Goal: Task Accomplishment & Management: Manage account settings

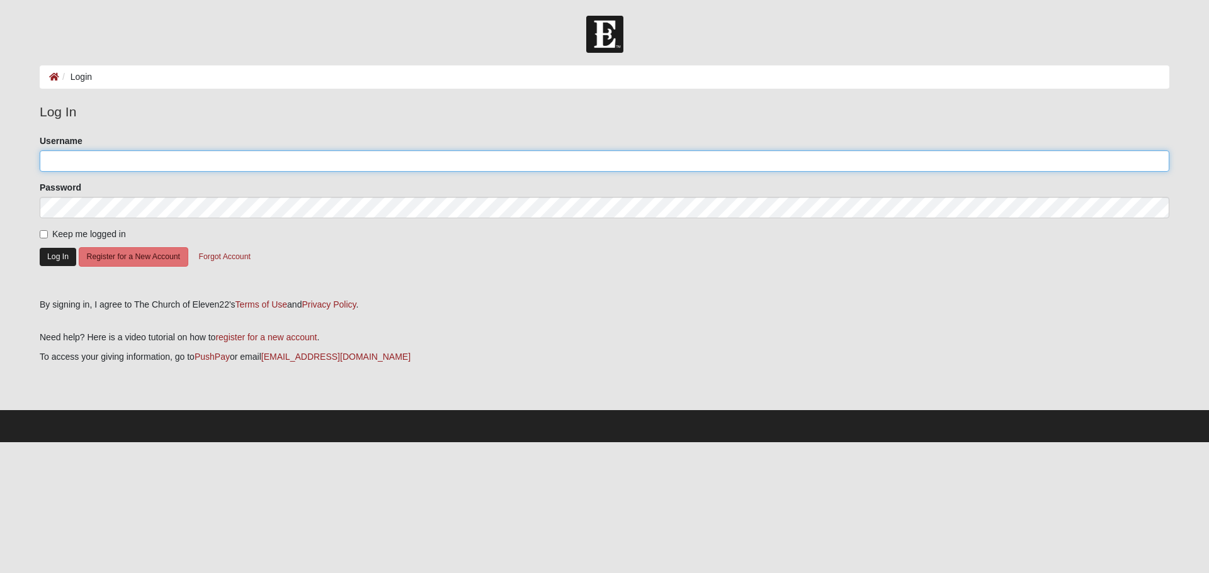
type input "thomasfain"
click at [59, 254] on button "Log In" at bounding box center [58, 257] width 37 height 18
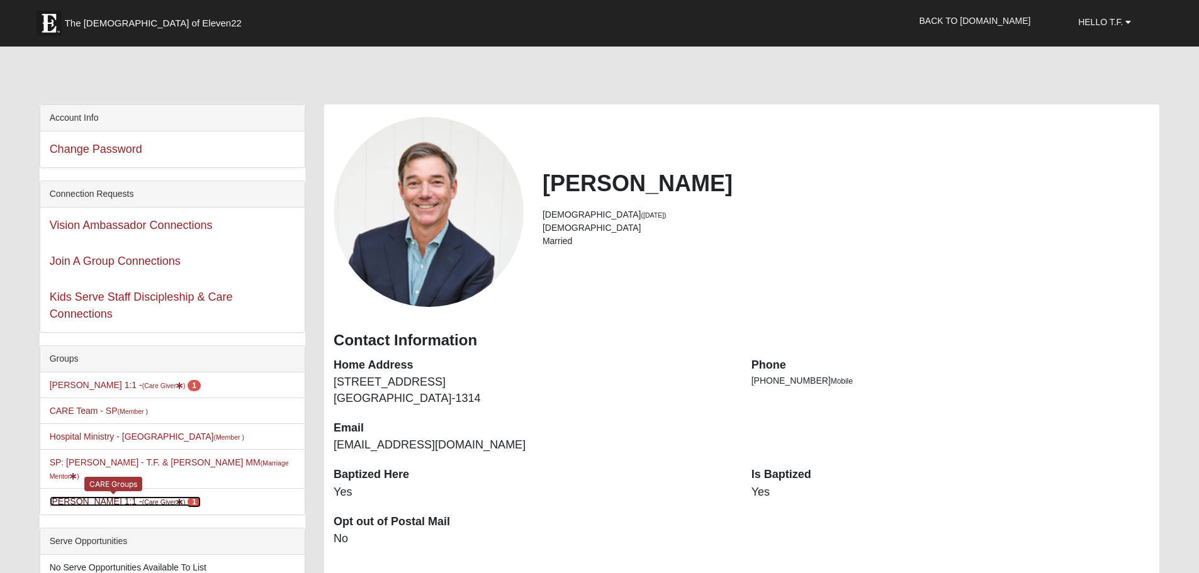
click at [142, 499] on small "(Care Giver )" at bounding box center [163, 503] width 43 height 8
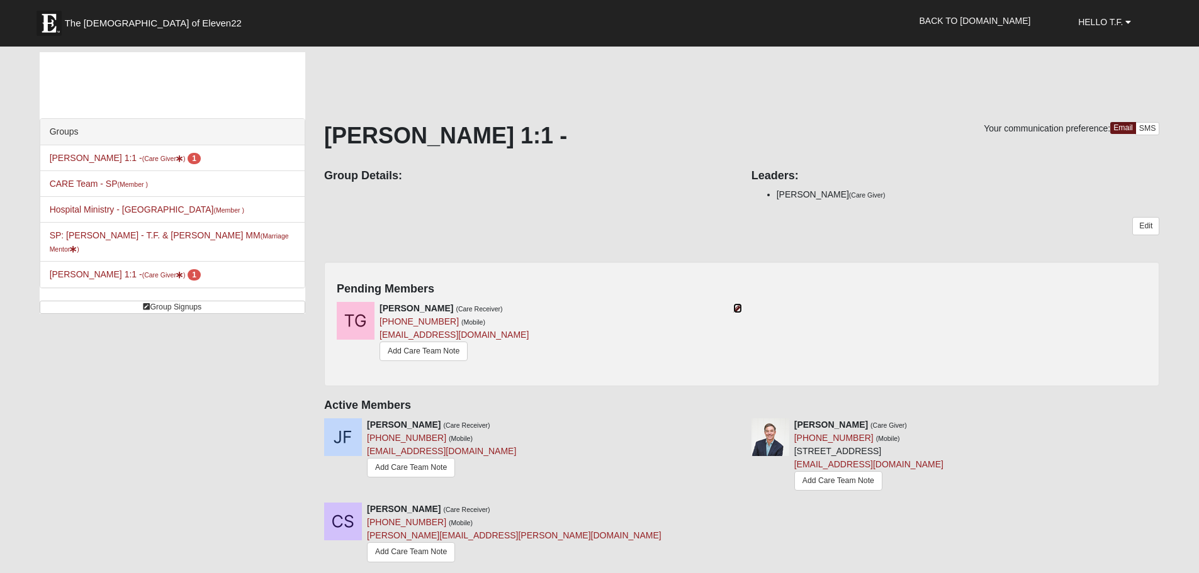
click at [739, 312] on icon at bounding box center [737, 308] width 9 height 9
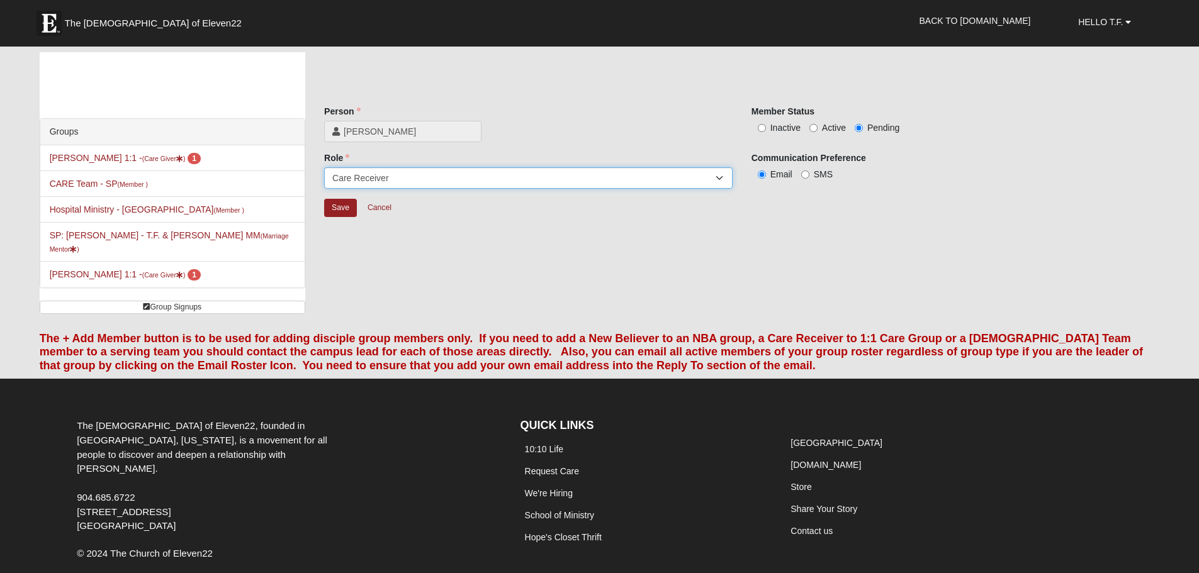
click at [660, 176] on select "Member Leader Care Giver Care Receiver Marriage Mentor Marriage Mentee" at bounding box center [528, 177] width 409 height 21
click at [813, 130] on input "Active" at bounding box center [813, 128] width 8 height 8
radio input "true"
click at [345, 205] on input "Save" at bounding box center [340, 208] width 33 height 18
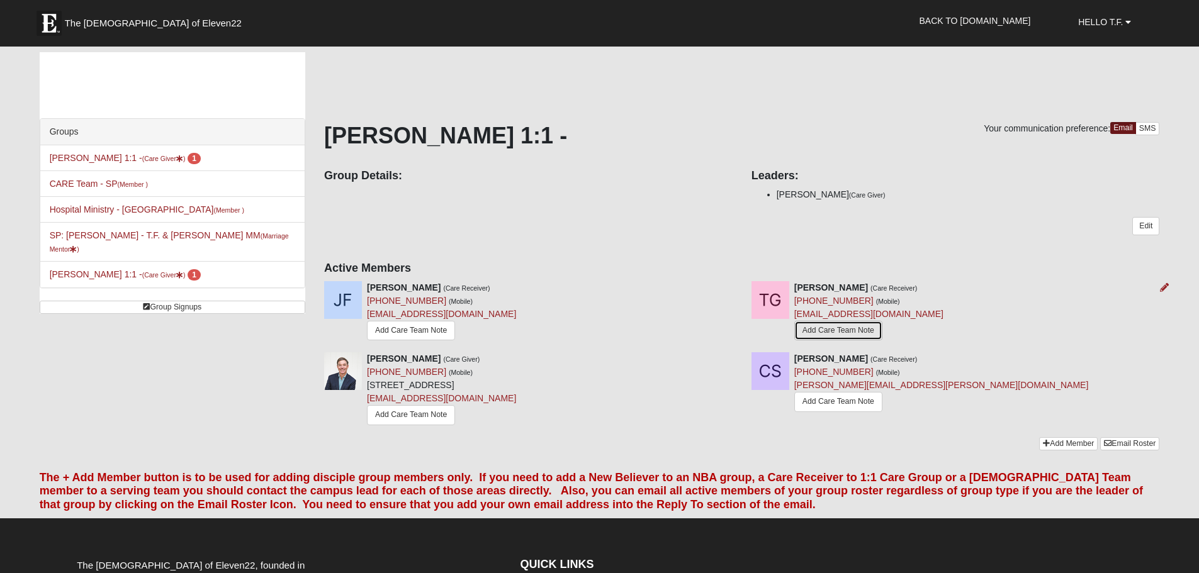
click at [823, 329] on link "Add Care Team Note" at bounding box center [838, 331] width 88 height 20
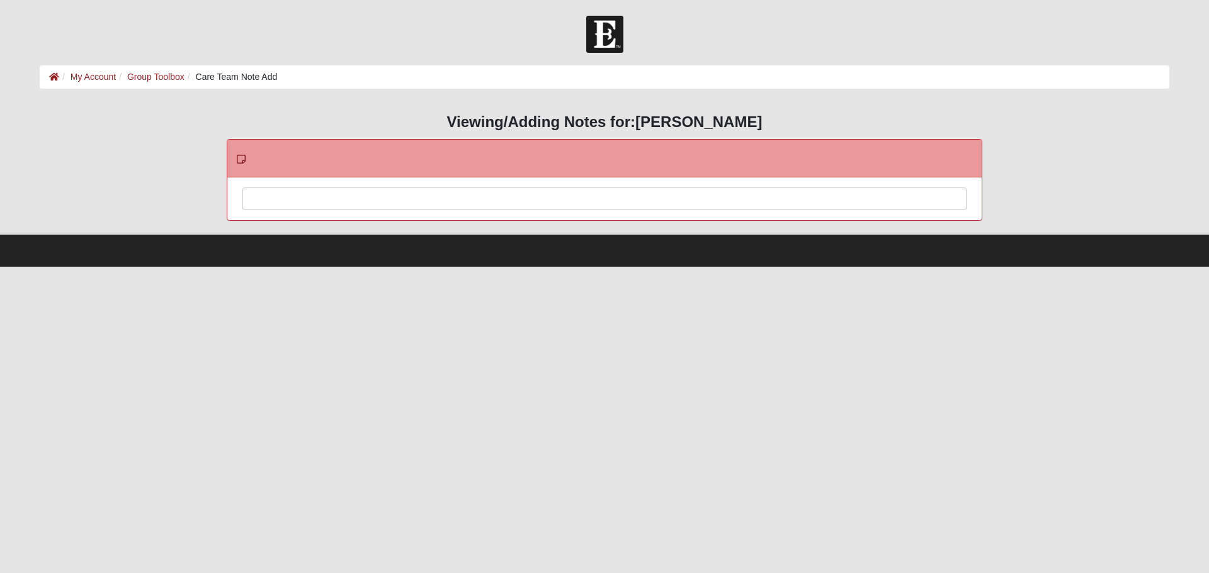
click at [295, 198] on div at bounding box center [604, 215] width 723 height 55
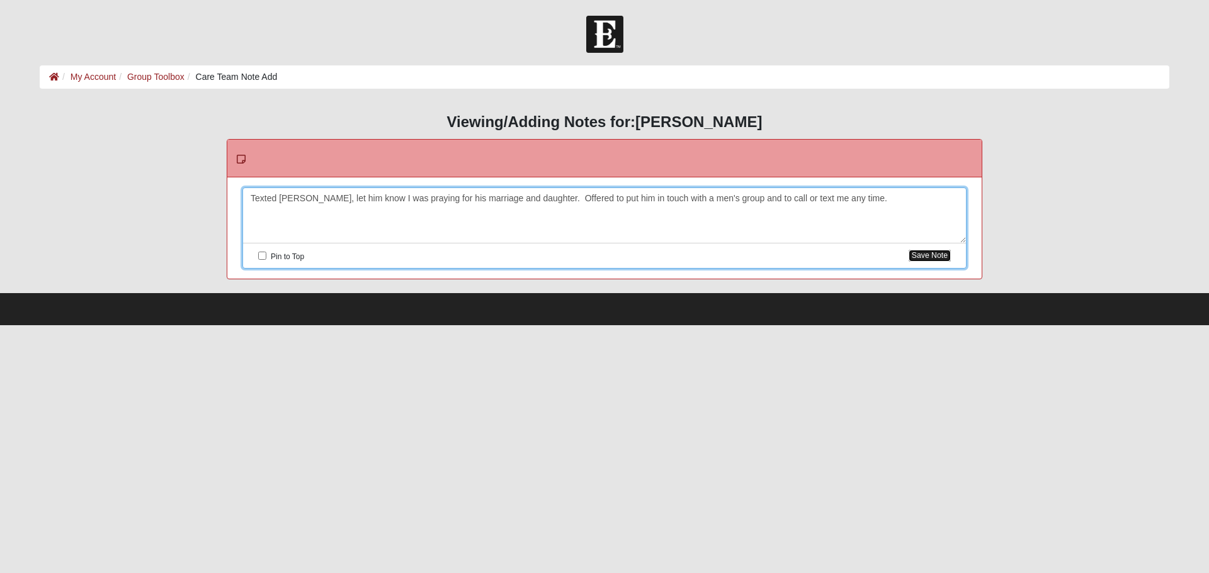
click at [939, 259] on button "Save Note" at bounding box center [929, 256] width 42 height 12
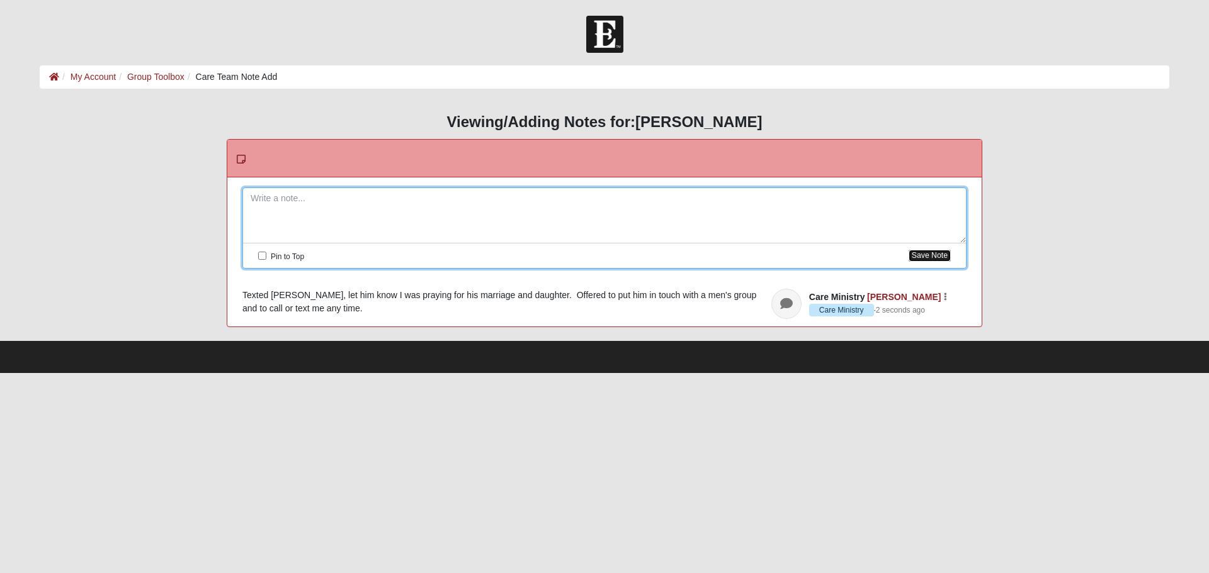
click at [923, 252] on button "Save Note" at bounding box center [929, 256] width 42 height 12
